Goal: Communication & Community: Answer question/provide support

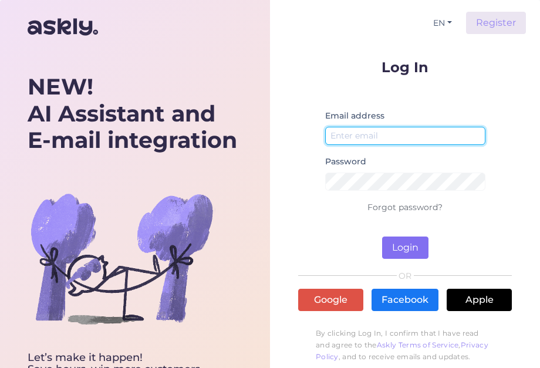
type input "[EMAIL_ADDRESS][DOMAIN_NAME]"
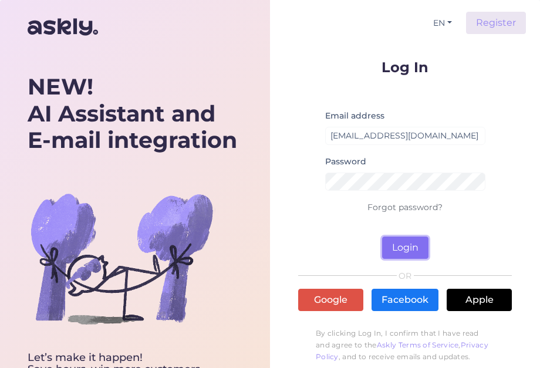
click at [412, 249] on button "Login" at bounding box center [405, 247] width 46 height 22
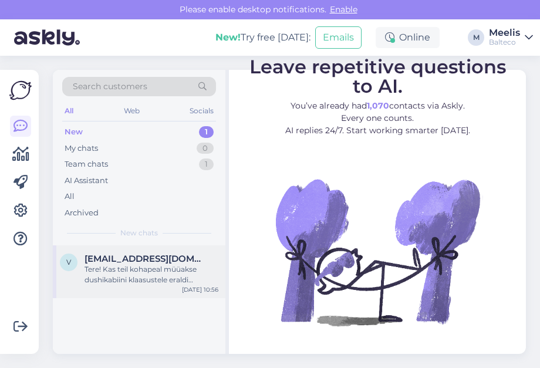
click at [135, 269] on div "Tere! Kas teil kohapeal müüakse dushikabiini klaasustele eraldi uksenupe või kä…" at bounding box center [151, 274] width 134 height 21
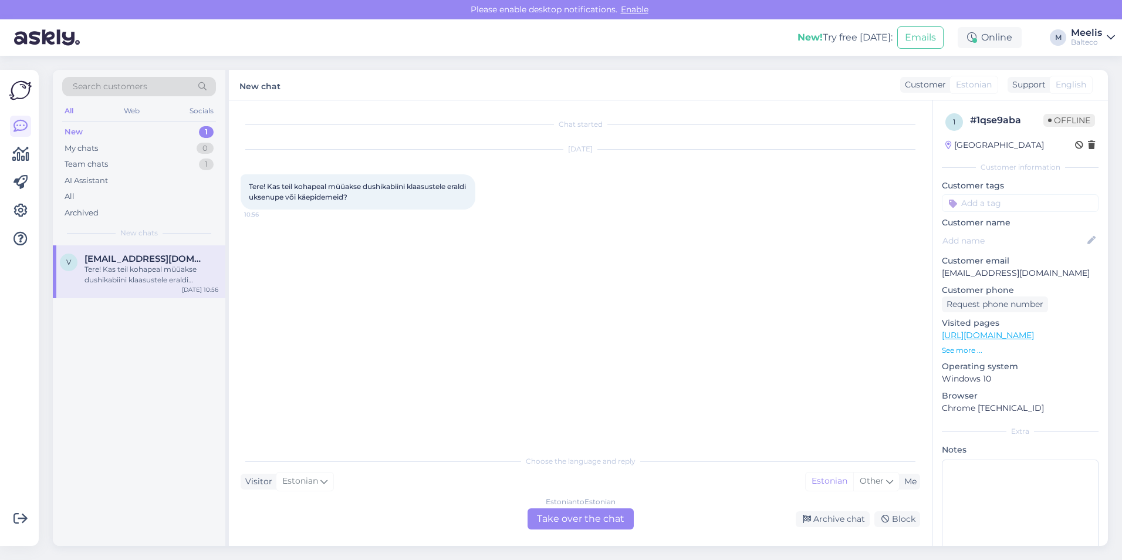
click at [93, 128] on div "New 1" at bounding box center [139, 132] width 154 height 16
click at [102, 160] on div "Team chats" at bounding box center [86, 164] width 43 height 12
click at [102, 259] on span "[PERSON_NAME][EMAIL_ADDRESS][DOMAIN_NAME]" at bounding box center [145, 258] width 122 height 11
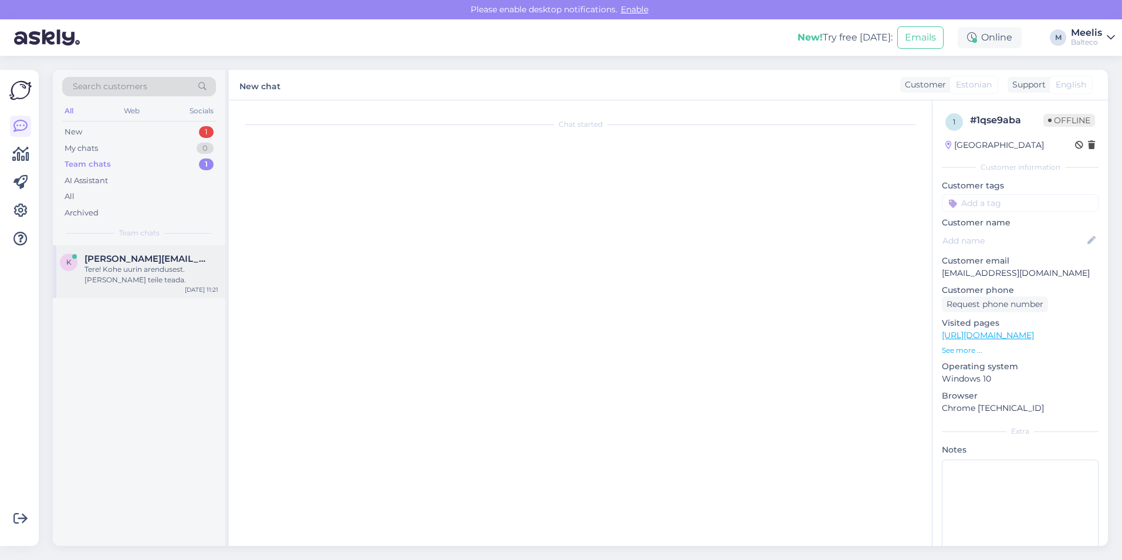
scroll to position [42, 0]
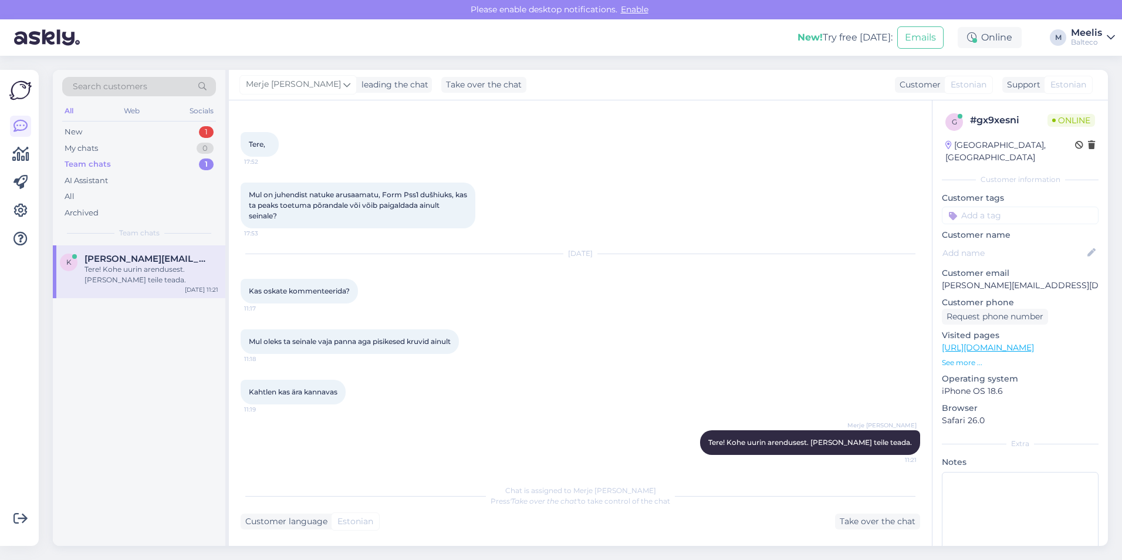
click at [137, 271] on div "Tere! Kohe uurin arendusest. [PERSON_NAME] teile teada." at bounding box center [151, 274] width 134 height 21
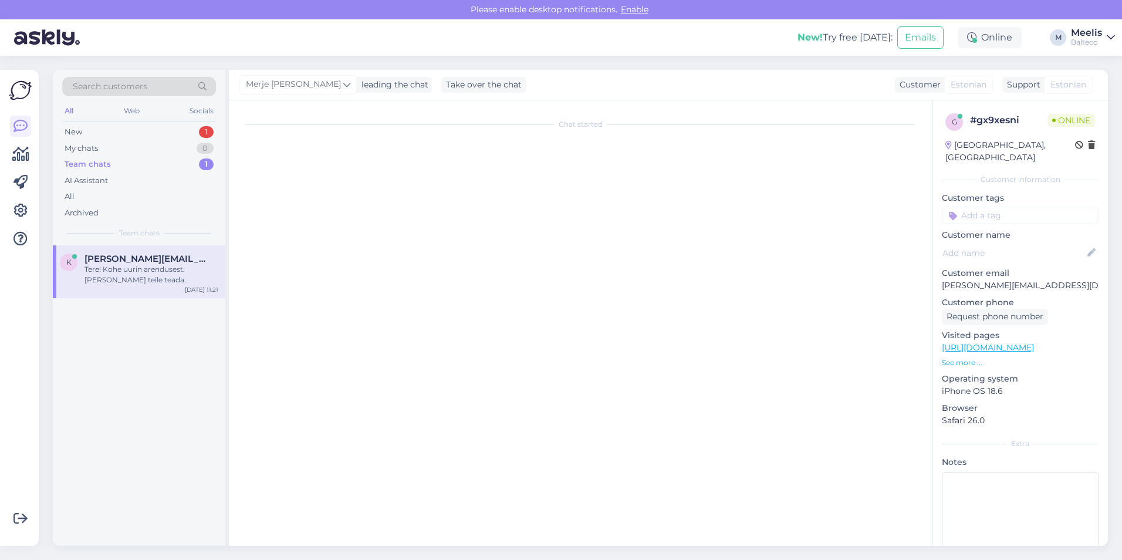
scroll to position [0, 0]
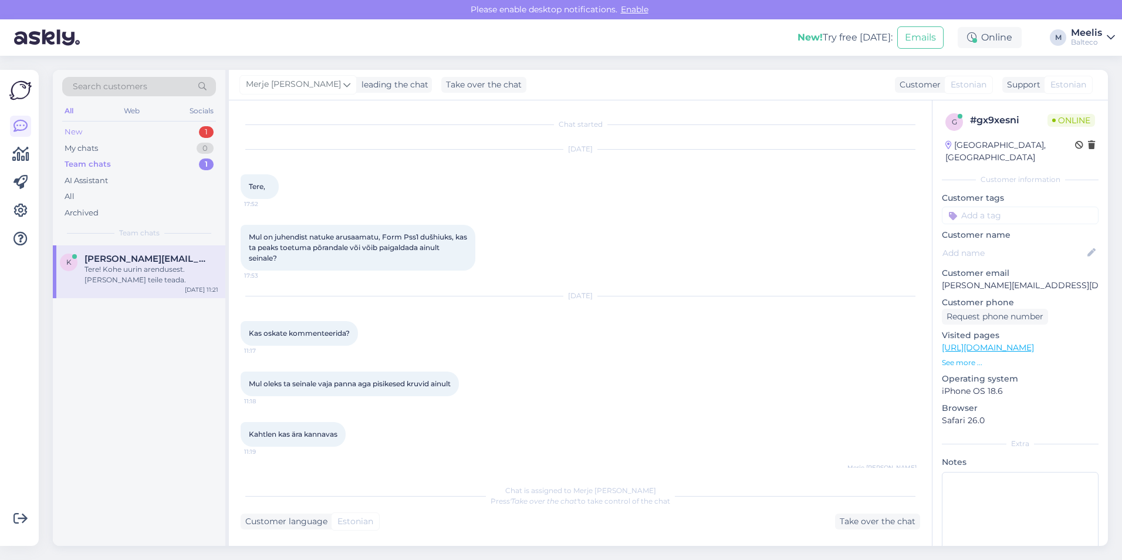
click at [116, 125] on div "New 1" at bounding box center [139, 132] width 154 height 16
click at [147, 271] on div "Tere! Kas teil kohapeal müüakse dushikabiini klaasustele eraldi uksenupe või kä…" at bounding box center [151, 274] width 134 height 21
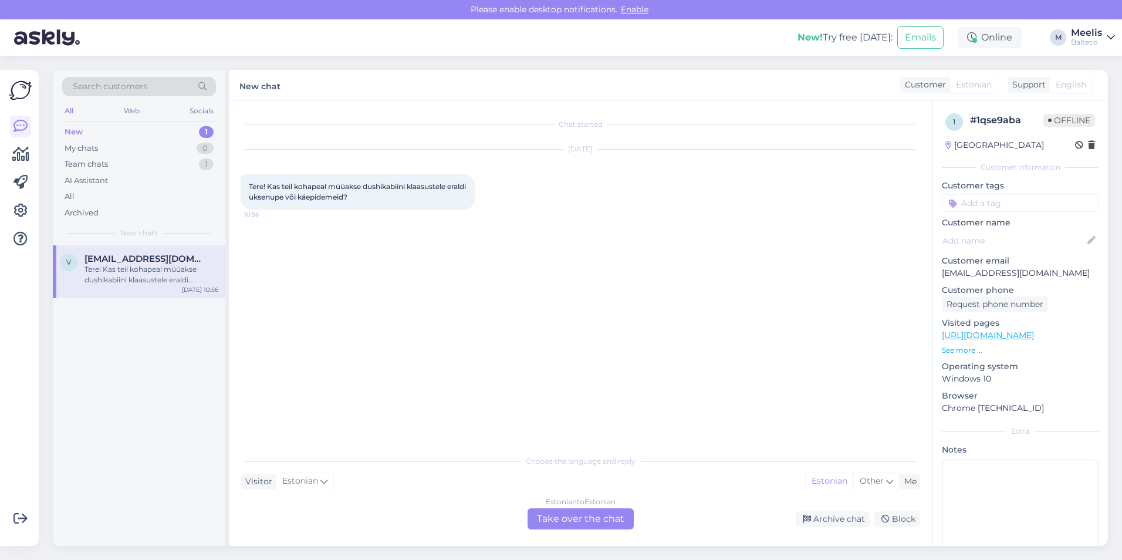
click at [117, 134] on div "New 1" at bounding box center [139, 132] width 154 height 16
